Goal: Task Accomplishment & Management: Complete application form

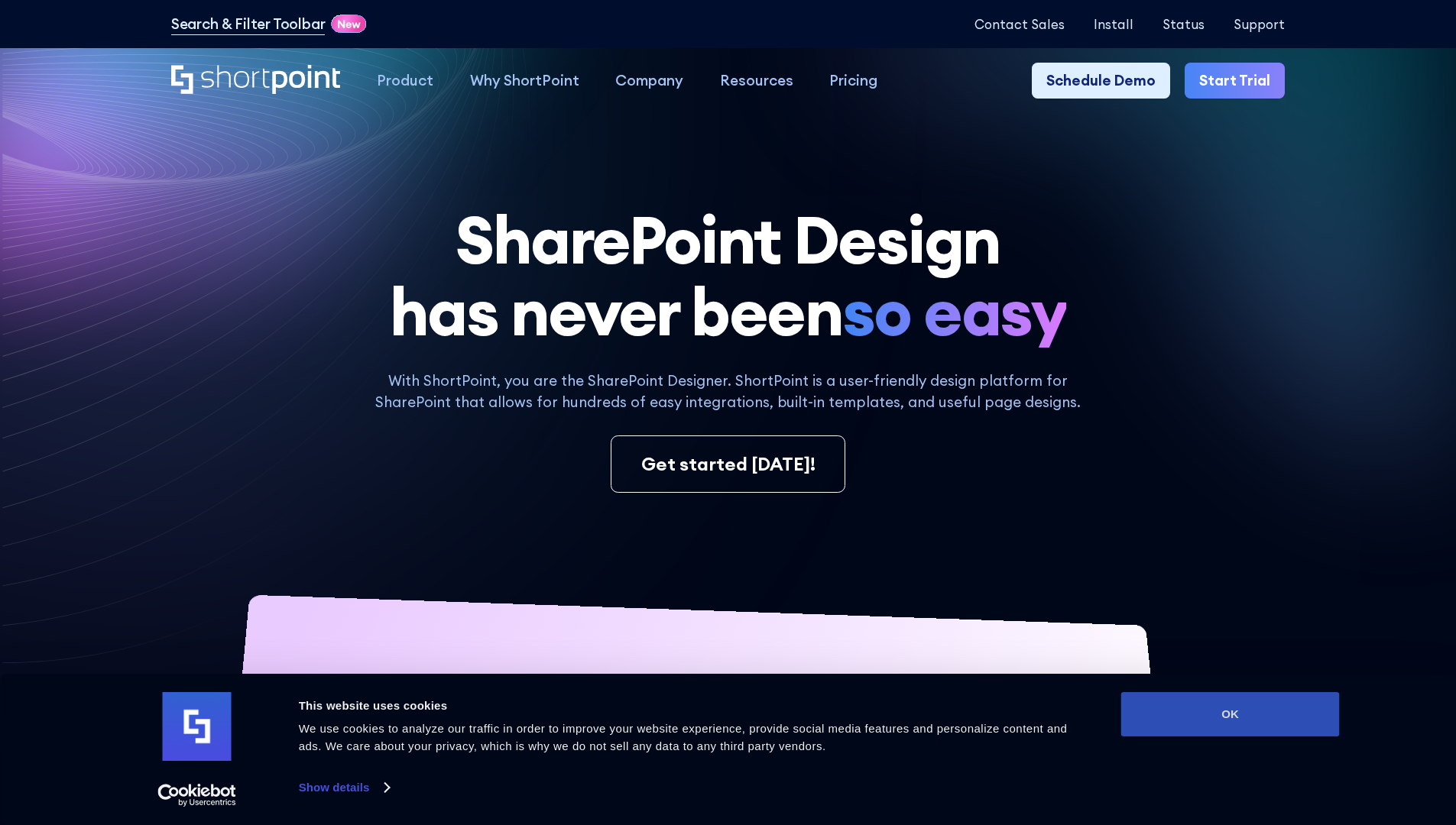
click at [1230, 714] on button "OK" at bounding box center [1231, 714] width 218 height 44
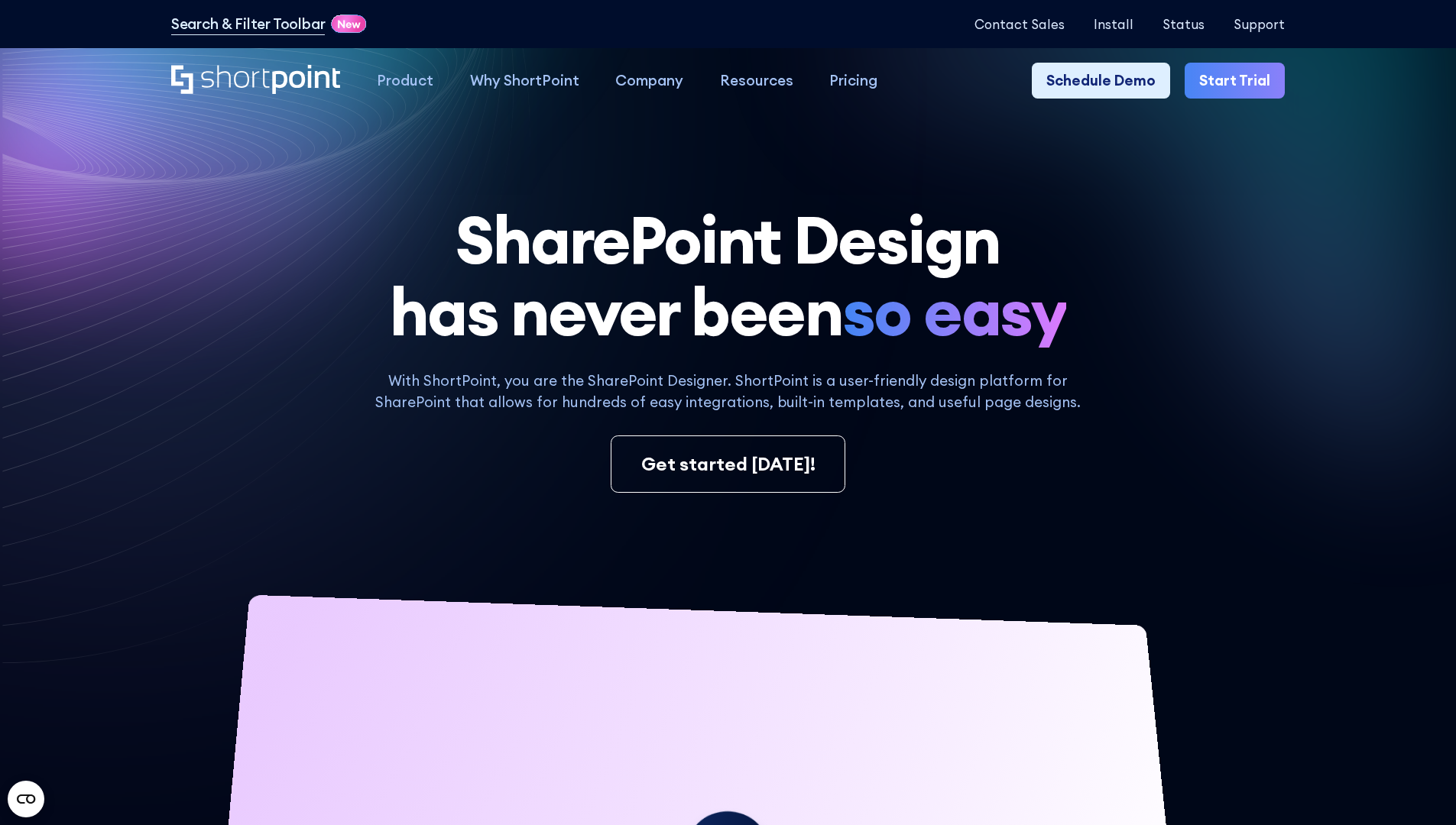
click at [1240, 81] on link "Start Trial" at bounding box center [1235, 80] width 100 height 36
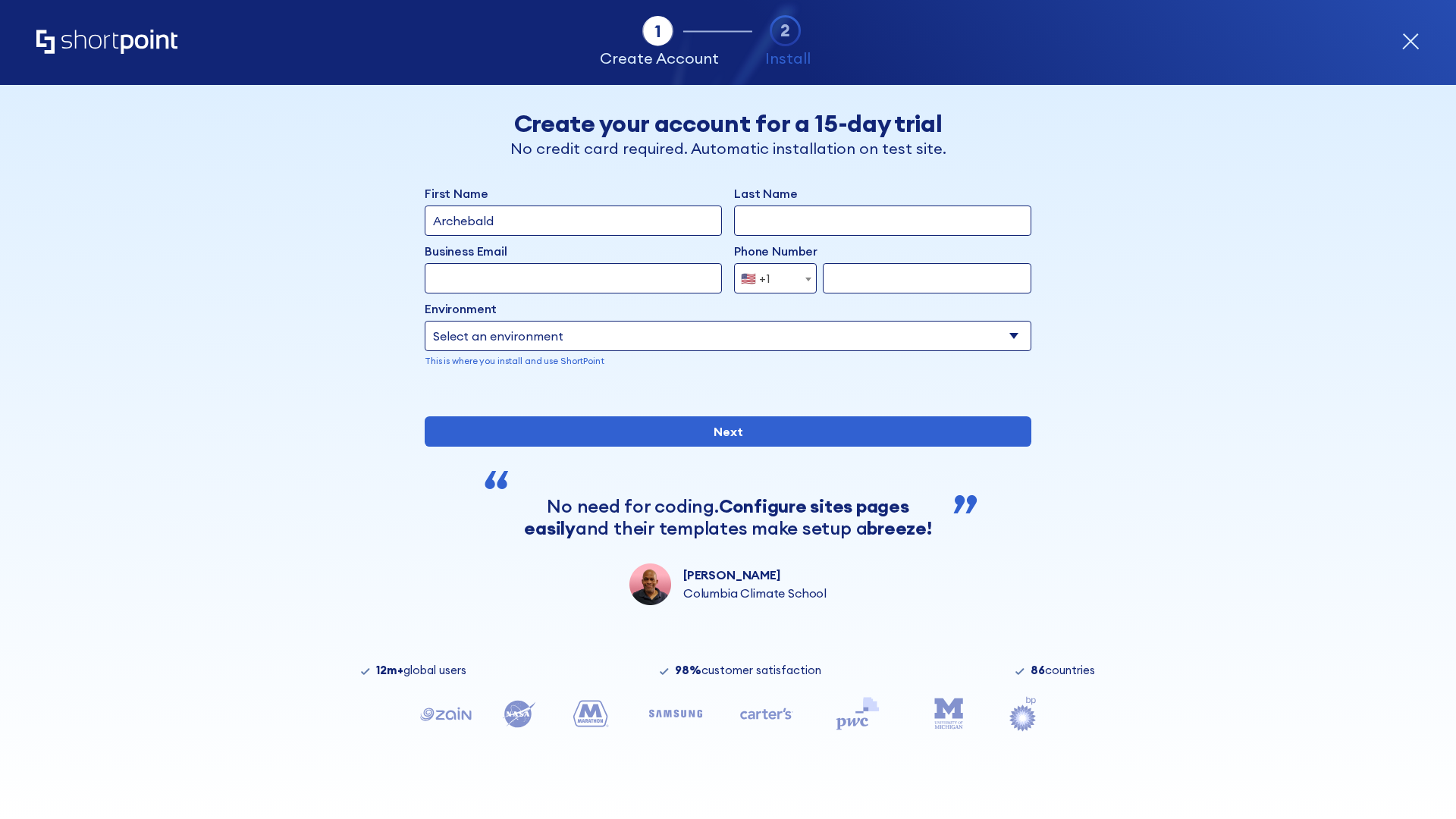
type input "Archebald"
type input "Berkuskv"
type input "2125556789"
select select "Microsoft 365"
type input "2125556789"
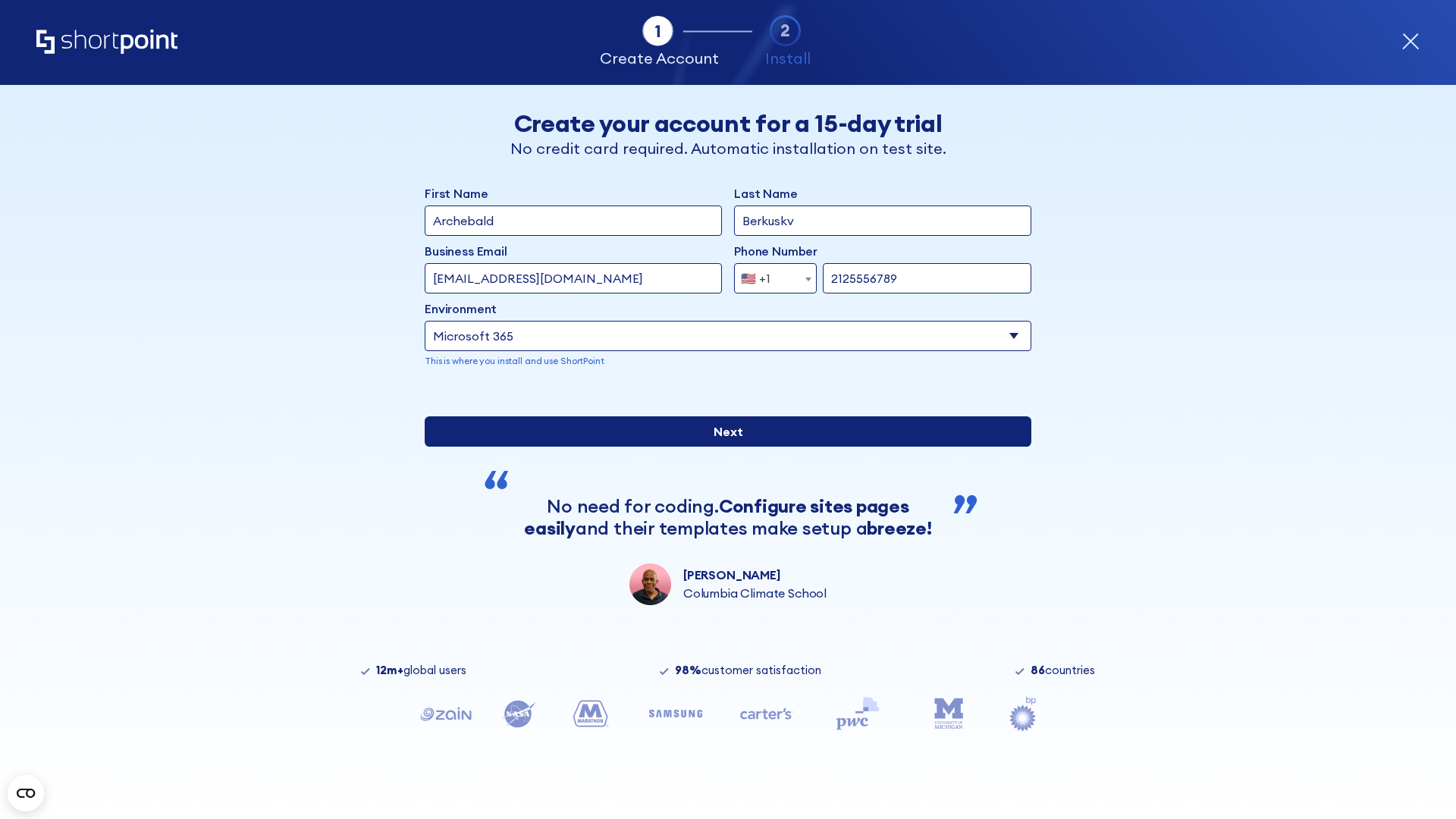
click at [722, 447] on input "Next" at bounding box center [728, 432] width 606 height 30
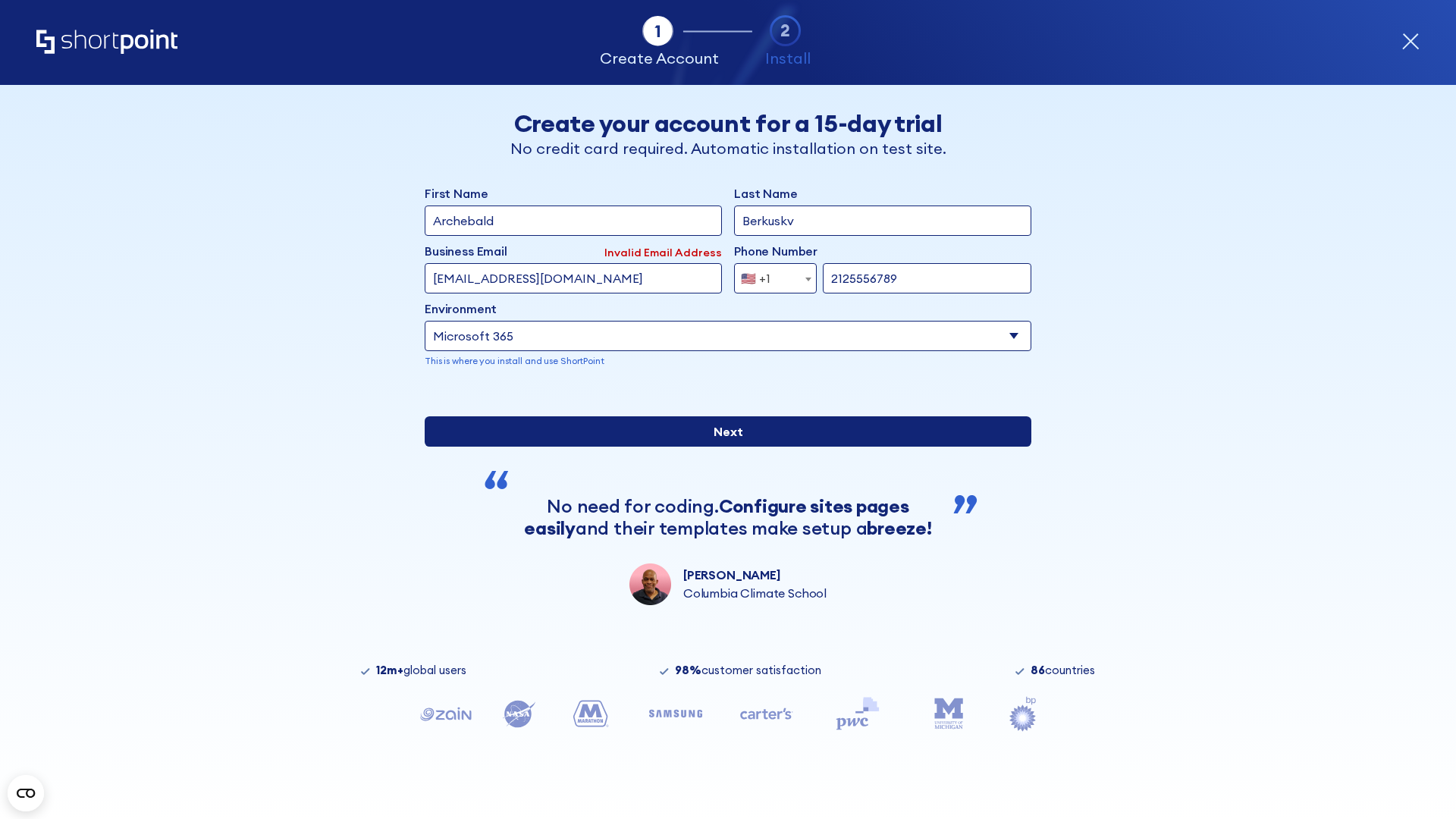
click at [722, 447] on input "Next" at bounding box center [728, 432] width 606 height 30
type input "[EMAIL_ADDRESS][DOMAIN_NAME]"
click at [722, 447] on input "Next" at bounding box center [728, 432] width 606 height 30
